Goal: Download file/media

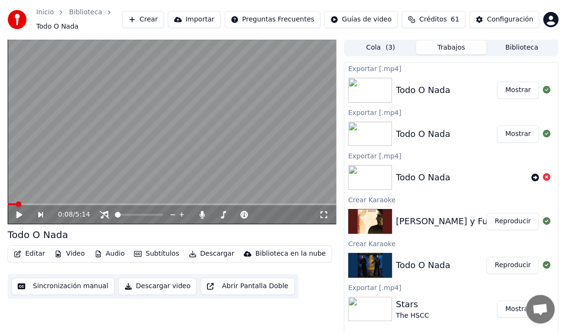
click at [524, 45] on button "Biblioteca" at bounding box center [522, 48] width 71 height 14
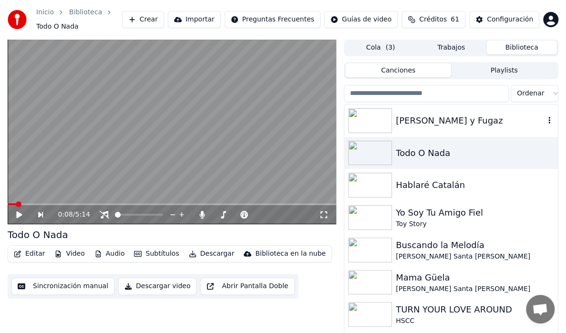
click at [423, 123] on div "[PERSON_NAME] y Fugaz" at bounding box center [470, 120] width 149 height 13
click at [421, 124] on div "[PERSON_NAME] y Fugaz" at bounding box center [470, 120] width 149 height 13
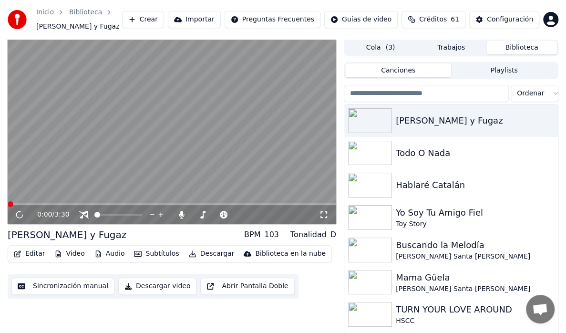
click at [201, 256] on button "Descargar" at bounding box center [211, 253] width 53 height 13
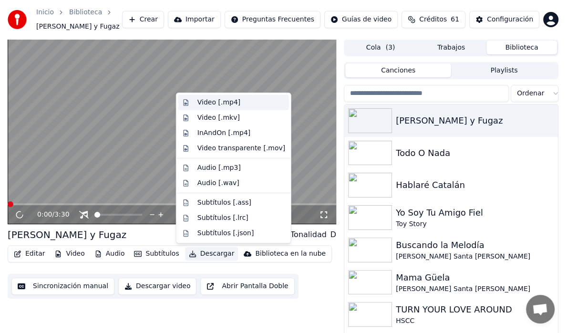
click at [216, 104] on div "Video [.mp4]" at bounding box center [218, 103] width 43 height 10
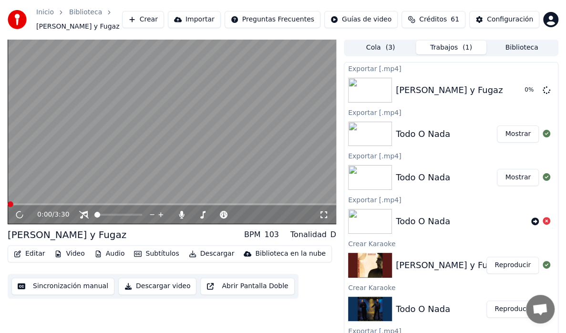
click at [520, 43] on button "Biblioteca" at bounding box center [522, 48] width 71 height 14
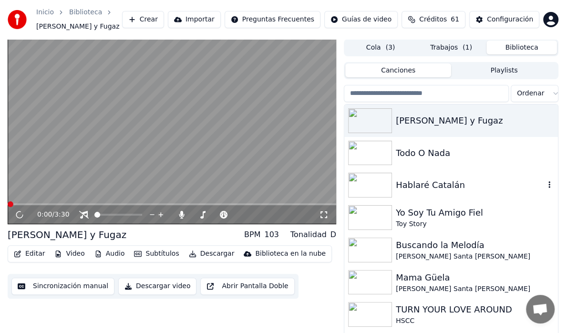
click at [414, 187] on div "Hablaré Catalán" at bounding box center [470, 184] width 149 height 13
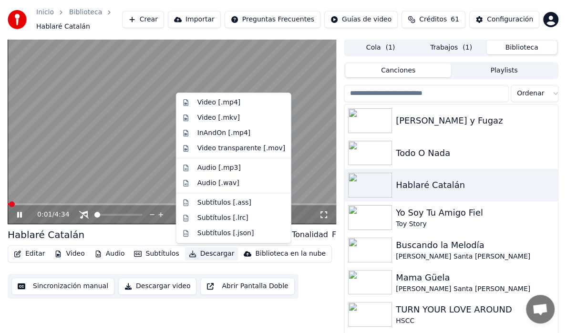
click at [213, 255] on button "Descargar" at bounding box center [211, 253] width 53 height 13
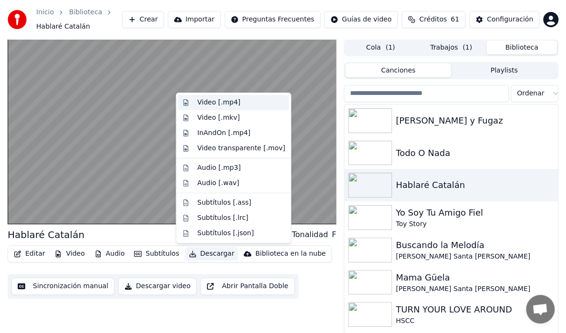
click at [223, 103] on div "Video [.mp4]" at bounding box center [218, 103] width 43 height 10
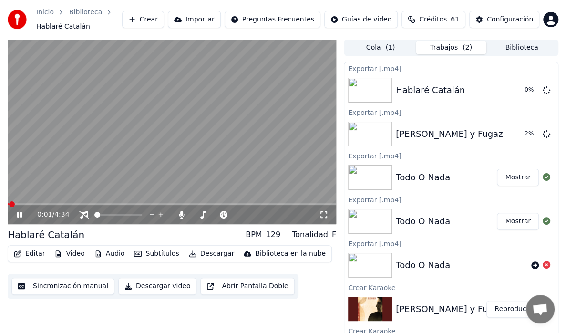
click at [518, 52] on button "Biblioteca" at bounding box center [522, 48] width 71 height 14
click at [507, 52] on button "Biblioteca" at bounding box center [522, 48] width 71 height 14
click at [519, 44] on button "Biblioteca" at bounding box center [522, 48] width 71 height 14
click at [446, 53] on button "Trabajos ( 2 )" at bounding box center [451, 48] width 71 height 14
click at [498, 54] on div "Cola ( 1 ) Trabajos ( 2 ) Biblioteca" at bounding box center [451, 47] width 215 height 17
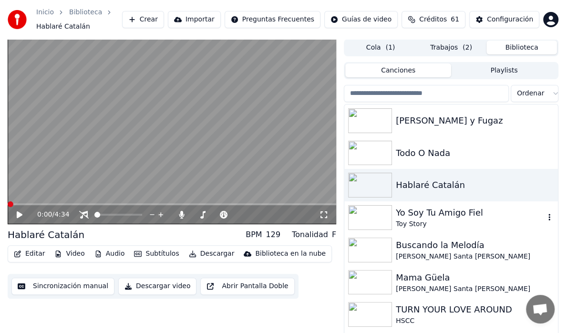
click at [388, 212] on img at bounding box center [370, 217] width 44 height 25
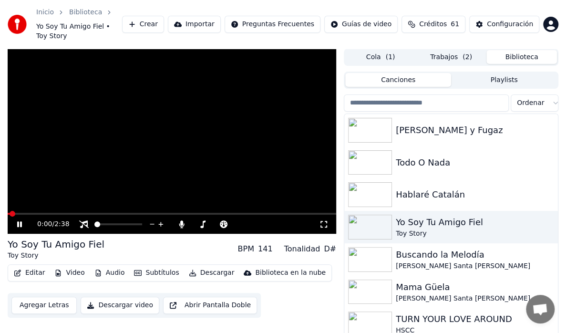
click at [19, 220] on icon at bounding box center [26, 224] width 22 height 8
click at [456, 51] on button "Trabajos ( 2 )" at bounding box center [451, 57] width 71 height 14
click at [511, 51] on button "Biblioteca" at bounding box center [522, 57] width 71 height 14
click at [449, 50] on button "Trabajos ( 2 )" at bounding box center [451, 57] width 71 height 14
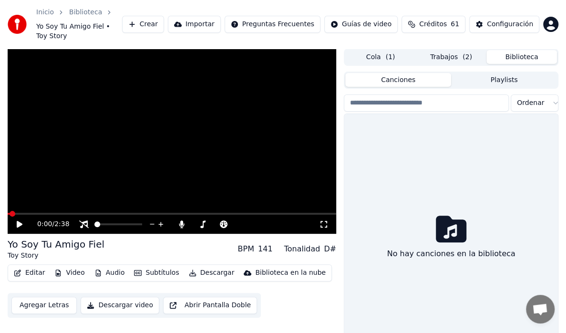
click at [526, 50] on button "Biblioteca" at bounding box center [522, 57] width 71 height 14
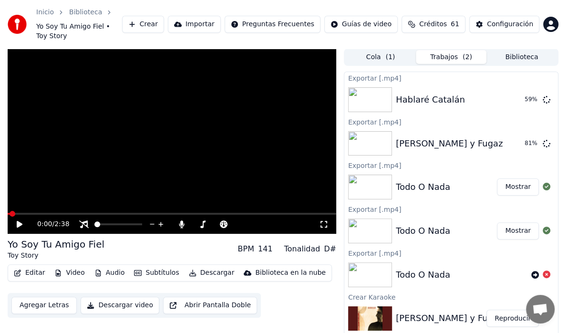
click at [459, 50] on button "Trabajos ( 2 )" at bounding box center [451, 57] width 71 height 14
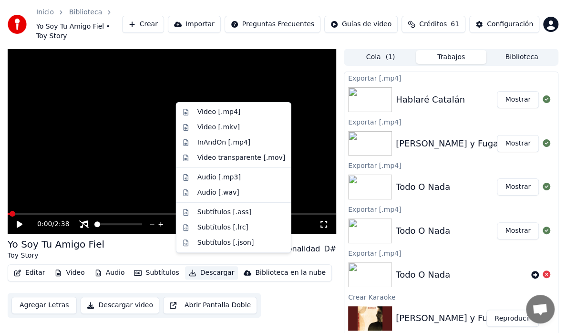
click at [194, 266] on button "Descargar" at bounding box center [211, 272] width 53 height 13
click at [202, 111] on div "Video [.mp4]" at bounding box center [218, 112] width 43 height 10
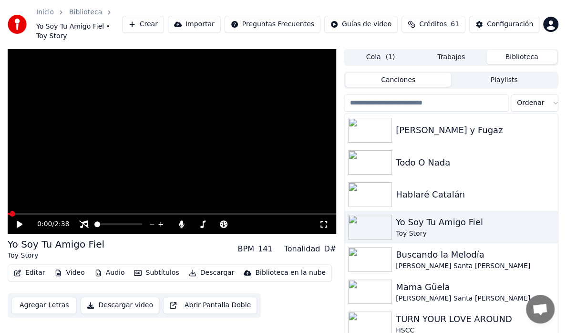
click at [517, 50] on button "Biblioteca" at bounding box center [522, 57] width 71 height 14
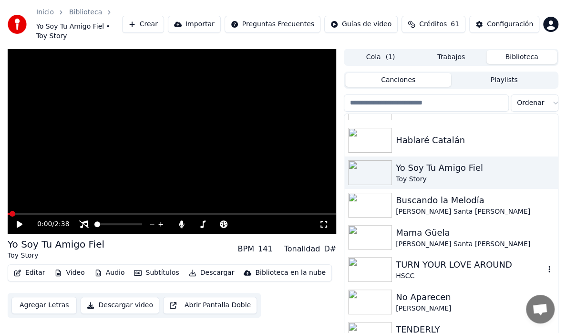
scroll to position [95, 0]
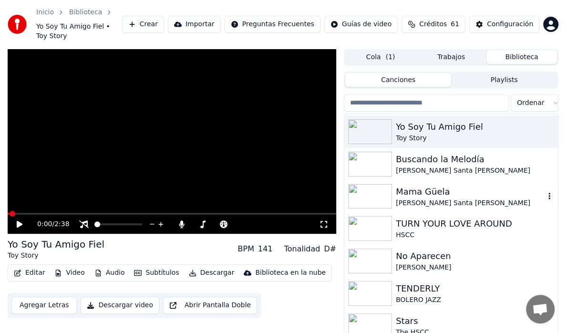
click at [411, 198] on div "[PERSON_NAME] Santa [PERSON_NAME]" at bounding box center [470, 203] width 149 height 10
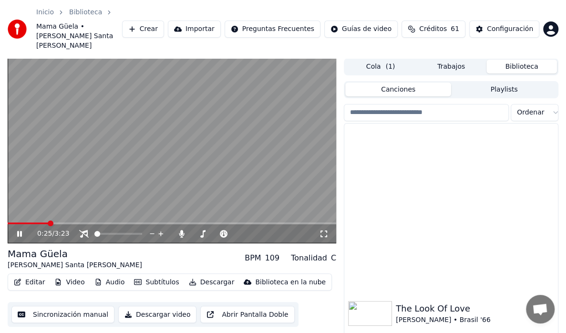
scroll to position [531, 0]
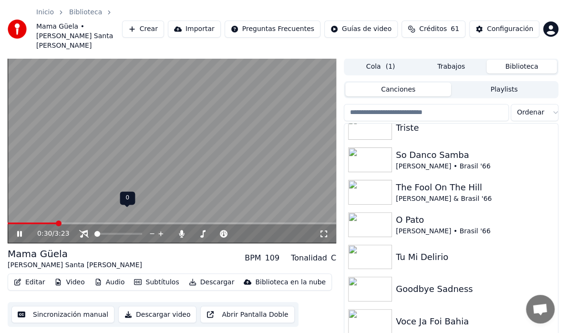
click at [136, 233] on span at bounding box center [118, 234] width 48 height 2
click at [142, 229] on div at bounding box center [127, 234] width 77 height 10
click at [142, 233] on span at bounding box center [118, 234] width 48 height 2
click at [197, 229] on div at bounding box center [225, 234] width 77 height 10
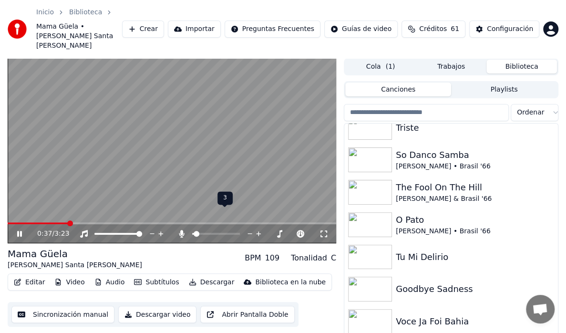
click at [194, 233] on span at bounding box center [192, 234] width 1 height 2
click at [192, 231] on span at bounding box center [195, 234] width 6 height 6
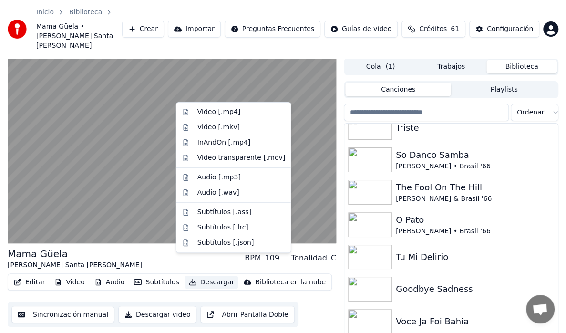
click at [207, 276] on button "Descargar" at bounding box center [211, 282] width 53 height 13
drag, startPoint x: 190, startPoint y: 113, endPoint x: 192, endPoint y: 128, distance: 14.9
click at [189, 114] on div "Video [.mp4]" at bounding box center [233, 111] width 111 height 15
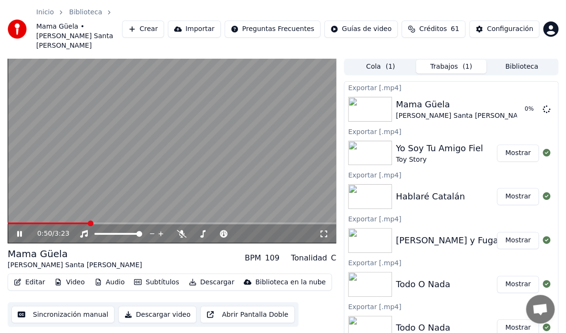
drag, startPoint x: 20, startPoint y: 211, endPoint x: 50, endPoint y: 215, distance: 30.3
click at [20, 230] on icon at bounding box center [26, 234] width 22 height 8
click at [528, 60] on button "Biblioteca" at bounding box center [522, 67] width 71 height 14
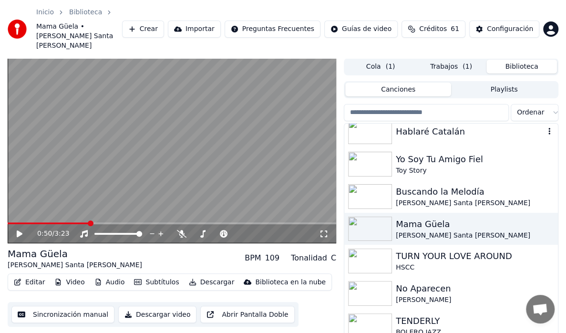
scroll to position [143, 0]
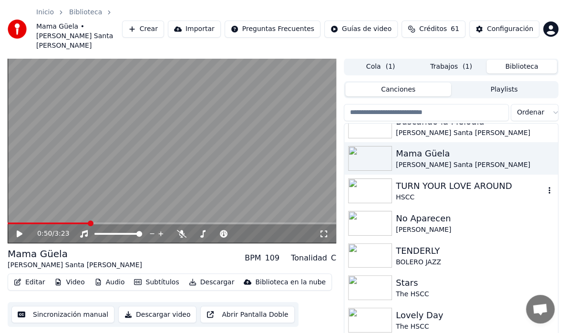
click at [465, 179] on div "TURN YOUR LOVE AROUND" at bounding box center [470, 185] width 149 height 13
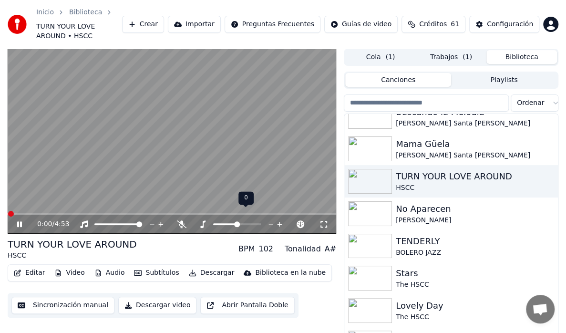
click at [200, 220] on icon at bounding box center [203, 224] width 10 height 8
click at [270, 219] on icon at bounding box center [271, 224] width 9 height 10
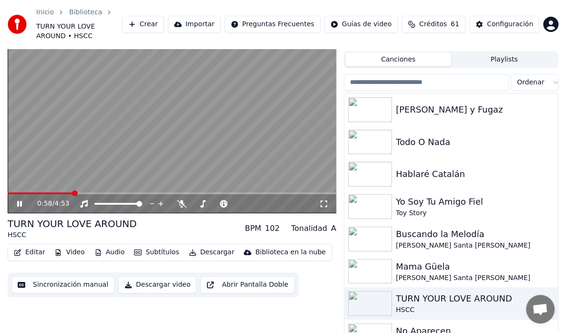
click at [23, 200] on icon at bounding box center [26, 204] width 22 height 8
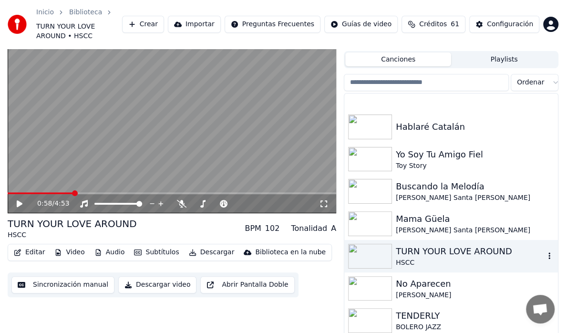
scroll to position [95, 0]
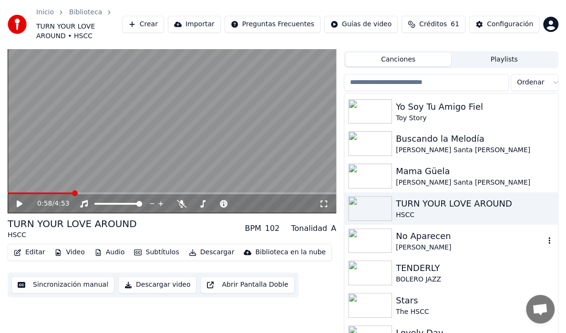
click at [411, 243] on div "[PERSON_NAME]" at bounding box center [470, 248] width 149 height 10
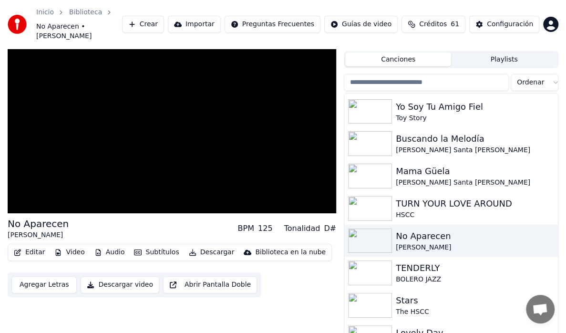
click at [122, 276] on button "Descargar video" at bounding box center [120, 284] width 78 height 17
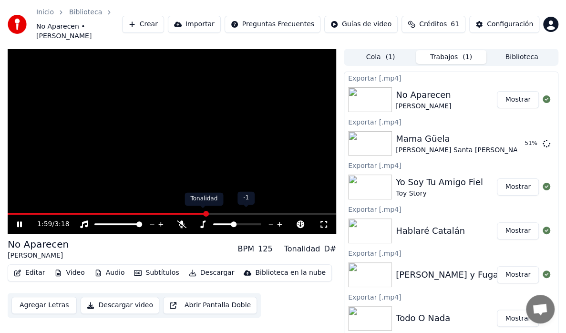
click at [200, 220] on icon at bounding box center [203, 224] width 10 height 8
click at [272, 219] on icon at bounding box center [271, 224] width 9 height 10
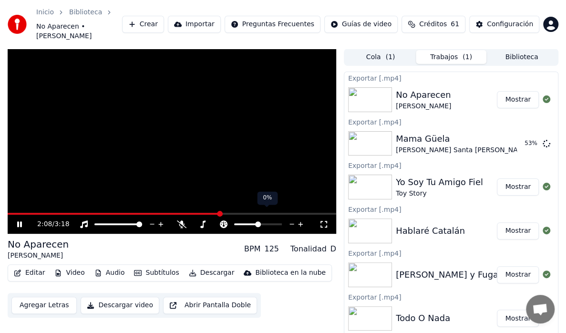
click at [226, 220] on icon at bounding box center [224, 224] width 8 height 8
click at [261, 219] on div at bounding box center [266, 224] width 77 height 10
click at [263, 223] on span at bounding box center [258, 224] width 48 height 2
click at [223, 220] on icon at bounding box center [224, 224] width 8 height 8
click at [50, 213] on span at bounding box center [117, 214] width 219 height 2
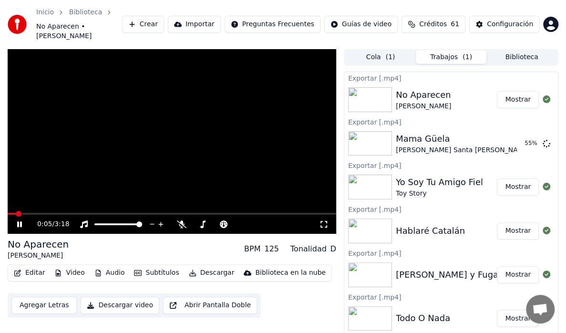
click at [16, 213] on span at bounding box center [12, 214] width 8 height 2
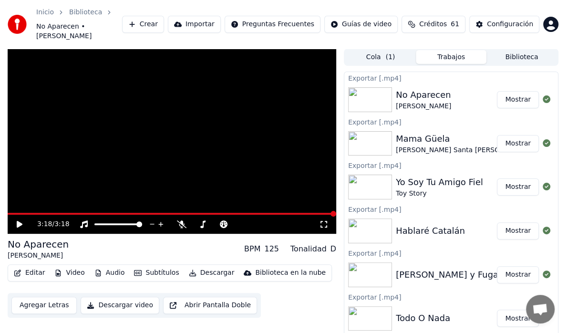
click at [512, 91] on button "Mostrar" at bounding box center [518, 99] width 42 height 17
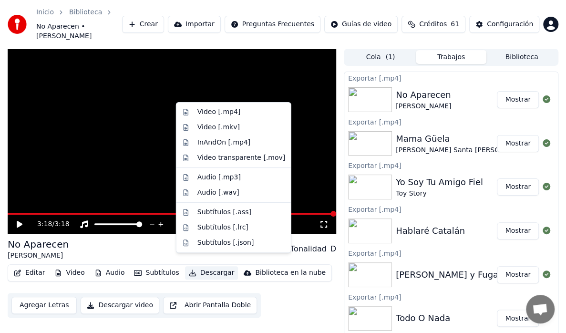
click at [200, 266] on button "Descargar" at bounding box center [211, 272] width 53 height 13
click at [220, 116] on div "Video [.mp4]" at bounding box center [233, 111] width 111 height 15
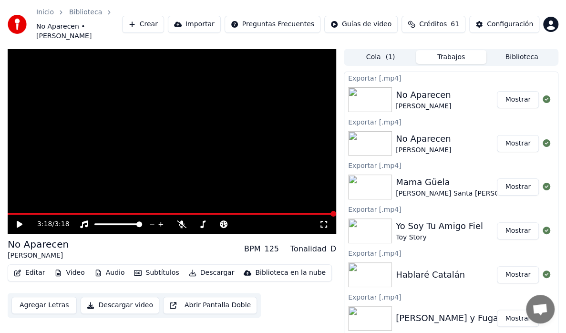
click at [515, 54] on button "Biblioteca" at bounding box center [522, 57] width 71 height 14
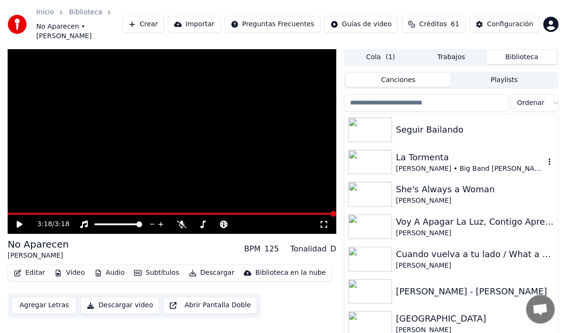
scroll to position [763, 0]
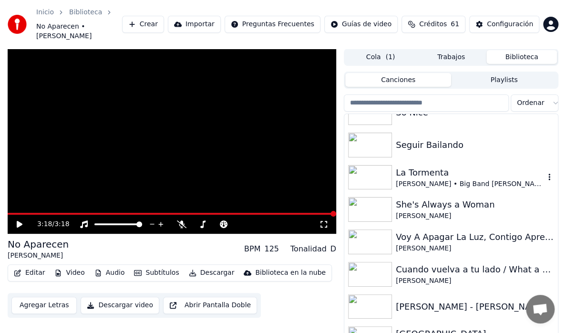
click at [408, 179] on div "[PERSON_NAME] • Big Band [PERSON_NAME]" at bounding box center [470, 184] width 149 height 10
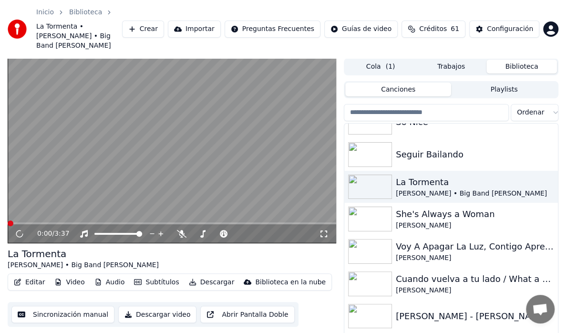
click at [211, 276] on button "Descargar" at bounding box center [211, 282] width 53 height 13
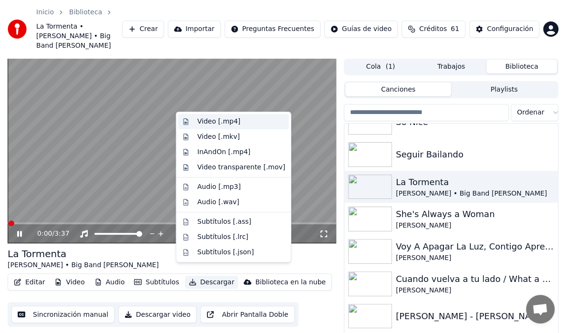
click at [221, 122] on div "Video [.mp4]" at bounding box center [218, 122] width 43 height 10
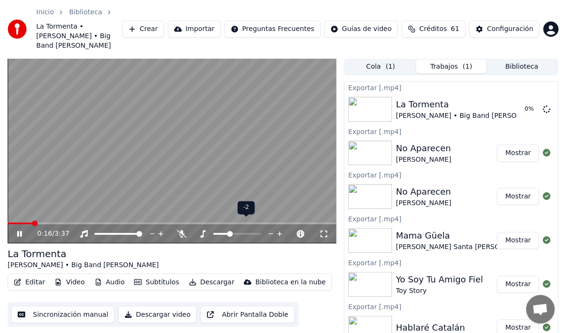
click at [202, 229] on div at bounding box center [241, 234] width 86 height 10
click at [203, 230] on icon at bounding box center [202, 234] width 5 height 8
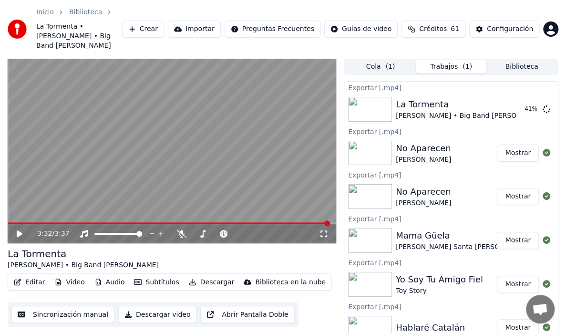
click at [498, 60] on button "Biblioteca" at bounding box center [522, 67] width 71 height 14
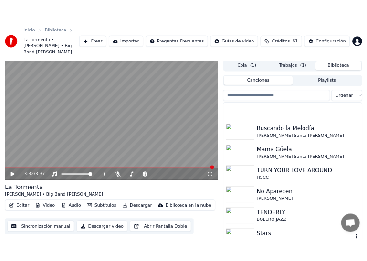
scroll to position [191, 0]
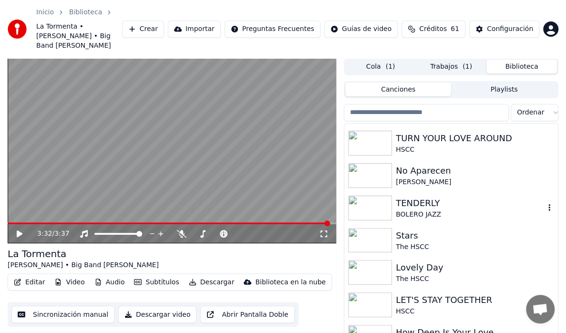
click at [407, 210] on div "BOLERO JAZZ" at bounding box center [470, 215] width 149 height 10
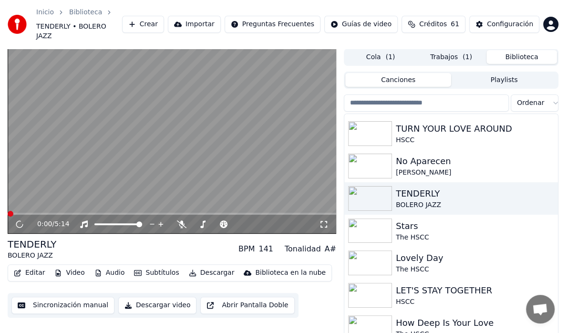
click at [200, 266] on button "Descargar" at bounding box center [211, 272] width 53 height 13
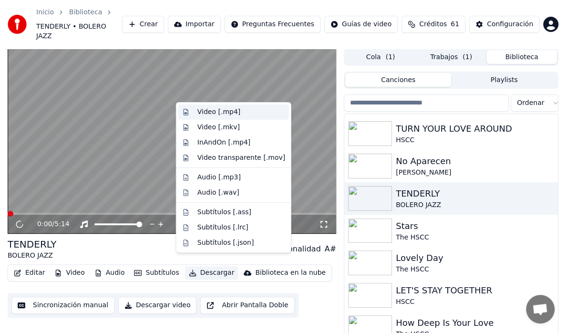
click at [225, 112] on div "Video [.mp4]" at bounding box center [218, 112] width 43 height 10
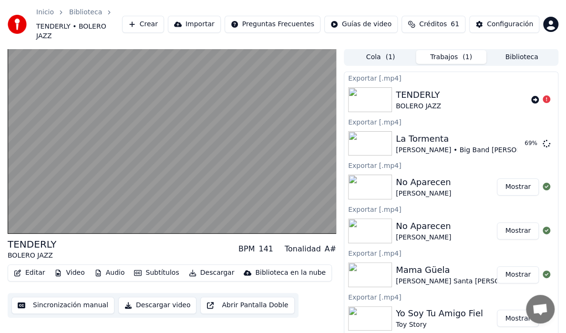
click at [434, 102] on div "BOLERO JAZZ" at bounding box center [418, 107] width 45 height 10
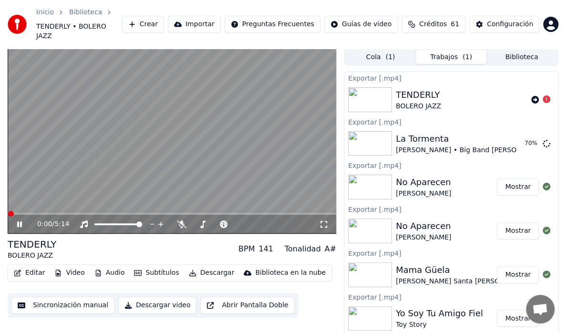
click at [19, 219] on div "0:00 / 5:14" at bounding box center [171, 224] width 321 height 10
click at [10, 215] on div "0:00 / 5:14" at bounding box center [172, 224] width 329 height 19
click at [17, 221] on icon at bounding box center [19, 224] width 5 height 6
click at [519, 140] on button "Mostrar" at bounding box center [518, 143] width 42 height 17
click at [520, 135] on button "Mostrar" at bounding box center [518, 143] width 42 height 17
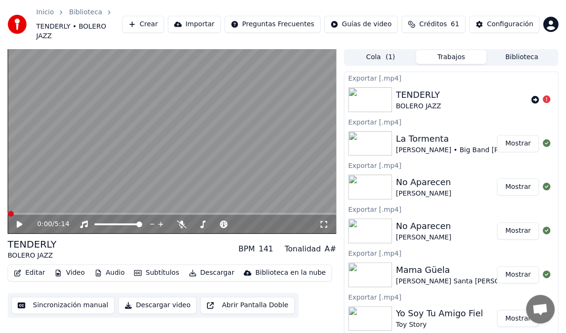
click at [518, 135] on button "Mostrar" at bounding box center [518, 143] width 42 height 17
click at [515, 135] on button "Mostrar" at bounding box center [518, 143] width 42 height 17
